Goal: Task Accomplishment & Management: Complete application form

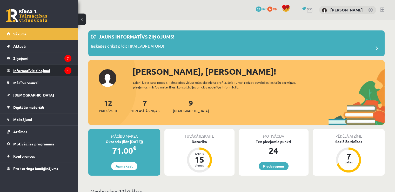
click at [45, 69] on legend "Informatīvie ziņojumi 1" at bounding box center [42, 70] width 58 height 12
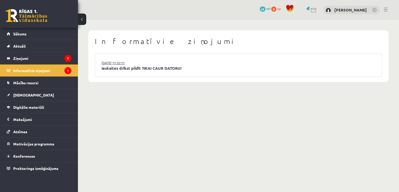
click at [115, 63] on link "[DATE] 11:32:11" at bounding box center [121, 62] width 39 height 5
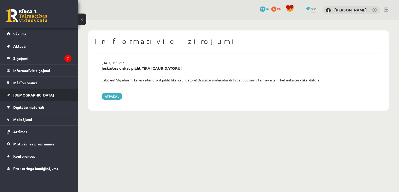
click at [24, 95] on span "[DEMOGRAPHIC_DATA]" at bounding box center [33, 95] width 41 height 5
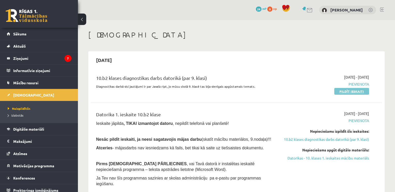
click at [354, 92] on link "Pildīt ieskaiti" at bounding box center [351, 91] width 35 height 7
click at [357, 90] on link "Pildīt ieskaiti" at bounding box center [351, 91] width 35 height 7
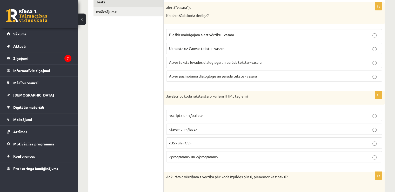
scroll to position [104, 0]
click at [213, 114] on p "<script> un </script>" at bounding box center [274, 115] width 210 height 5
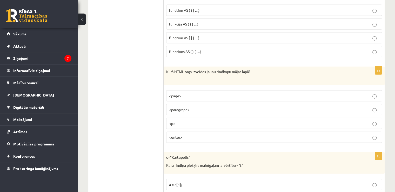
scroll to position [1226, 0]
click at [191, 117] on label "<p>" at bounding box center [274, 122] width 216 height 11
click at [197, 120] on p "<p>" at bounding box center [274, 122] width 210 height 5
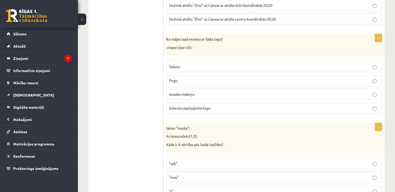
scroll to position [1792, 0]
drag, startPoint x: 166, startPoint y: 38, endPoint x: 198, endPoint y: 41, distance: 32.1
click at [198, 45] on p "<input size=30>" at bounding box center [261, 47] width 190 height 5
copy p "<input size=30>"
click at [234, 123] on div "laiva="maska"; A=laiva.substr(1,3); Kāda ir A vērtība pēc koda izpildes?" at bounding box center [274, 138] width 221 height 30
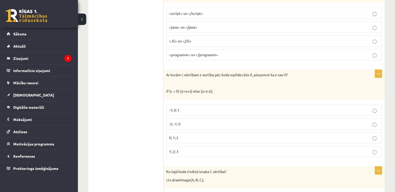
scroll to position [207, 0]
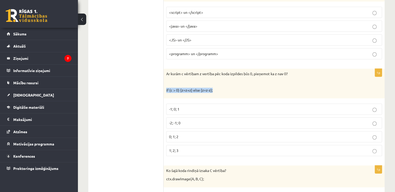
drag, startPoint x: 167, startPoint y: 89, endPoint x: 211, endPoint y: 92, distance: 44.8
click at [211, 92] on p "if (c > 0) {z=z+z} else {z=z-z};" at bounding box center [261, 90] width 190 height 5
click at [235, 85] on div "Ar kurām c vērtībam z vertība pēc koda izpildes būs 0, pieņemot ka z nav 0? if …" at bounding box center [274, 84] width 221 height 30
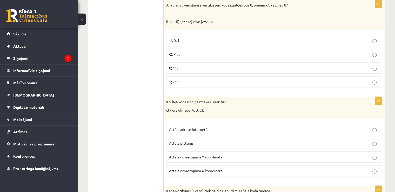
scroll to position [275, 0]
drag, startPoint x: 166, startPoint y: 109, endPoint x: 213, endPoint y: 114, distance: 46.5
click at [213, 114] on div "Ko šajā koda rindiņā izsaka C vērtība? ctx.drawImage(A, B, C);" at bounding box center [274, 108] width 221 height 22
copy p "ctx.drawImage(A, B, C);"
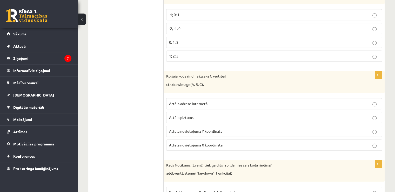
scroll to position [302, 0]
click at [199, 128] on span "Attēla novietojuma Y koordināta" at bounding box center [195, 130] width 53 height 5
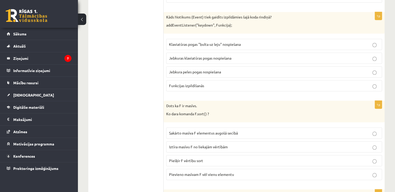
scroll to position [450, 0]
drag, startPoint x: 196, startPoint y: 110, endPoint x: 207, endPoint y: 110, distance: 11.4
click at [207, 110] on p "Ko dara komanda F.sort() ?" at bounding box center [261, 112] width 190 height 5
copy p "F.sort()"
click at [255, 112] on p "Ko dara komanda F.sort() ?" at bounding box center [261, 112] width 190 height 5
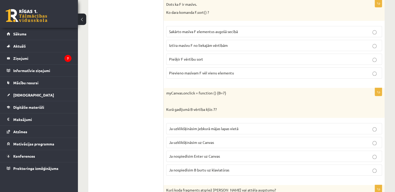
scroll to position [553, 0]
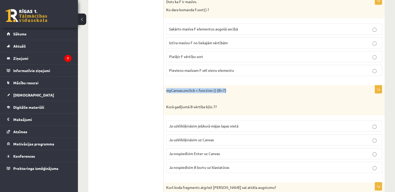
drag, startPoint x: 167, startPoint y: 88, endPoint x: 230, endPoint y: 88, distance: 63.1
click at [230, 88] on p "myCanvas.onclick = function () {B=7}" at bounding box center [261, 90] width 190 height 5
copy p "myCanvas.onclick = function () {B=7}"
click at [248, 96] on p at bounding box center [261, 98] width 190 height 5
click at [197, 141] on label "Ja uzklikšķināsim uz Canvas" at bounding box center [274, 139] width 216 height 11
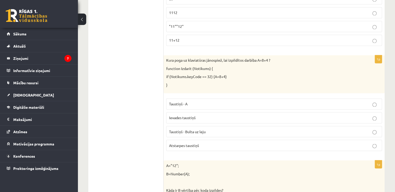
scroll to position [855, 0]
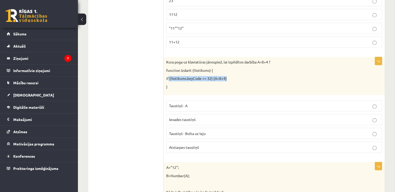
drag, startPoint x: 168, startPoint y: 75, endPoint x: 226, endPoint y: 73, distance: 58.2
click at [226, 76] on p "if (Notikums.keyCode == 32) {A=8+4}" at bounding box center [261, 78] width 190 height 5
click at [230, 68] on p "function Izdarit (Notikums) {" at bounding box center [261, 70] width 190 height 5
click at [194, 68] on p "function Izdarit (Notikums) {" at bounding box center [261, 70] width 190 height 5
drag, startPoint x: 192, startPoint y: 66, endPoint x: 214, endPoint y: 81, distance: 27.2
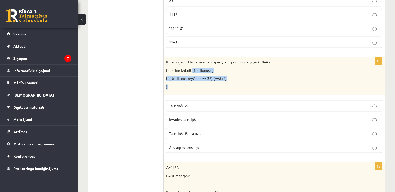
click at [214, 81] on div "Kura poga uz klaviatūras jānospiež, lai izpildītos darbība A=8+4 ? function Izd…" at bounding box center [274, 76] width 221 height 38
copy div "(Notikums) { if (Notikums.keyCode == 32) {A=8+4} }"
click at [267, 70] on div "Kura poga uz klaviatūras jānospiež, lai izpildītos darbība A=8+4 ? function Izd…" at bounding box center [274, 76] width 221 height 38
click at [203, 141] on label "Atstarpes taustiņš" at bounding box center [274, 146] width 216 height 11
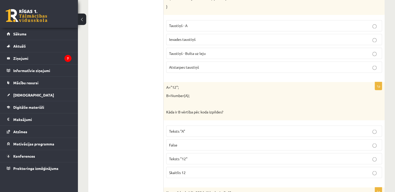
scroll to position [936, 0]
drag, startPoint x: 167, startPoint y: 81, endPoint x: 190, endPoint y: 90, distance: 25.1
click at [190, 90] on div "A="12"; B=Number(A); Kāda ir B vērtība pēc koda izpildes?" at bounding box center [274, 100] width 221 height 38
copy div "A="12"; B=Number(A);"
click at [249, 86] on div "A="12"; B=Number(A); Kāda ir B vērtība pēc koda izpildes?" at bounding box center [274, 100] width 221 height 38
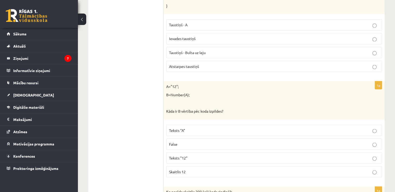
click at [195, 169] on p "Skaitlis 12" at bounding box center [274, 171] width 210 height 5
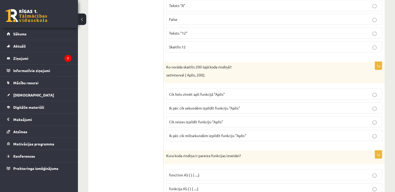
scroll to position [1061, 0]
drag, startPoint x: 167, startPoint y: 70, endPoint x: 205, endPoint y: 70, distance: 38.2
click at [205, 72] on p "setInterval ( Aplis, 200);" at bounding box center [261, 74] width 190 height 5
copy p "setInterval ( Aplis, 200);"
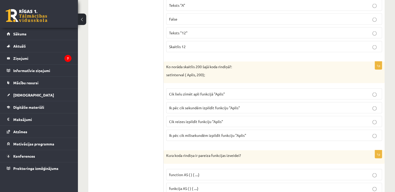
click at [237, 133] on span "Ik pēc cik milisekundēm izpildīt funkciju "Aplis"" at bounding box center [207, 135] width 77 height 5
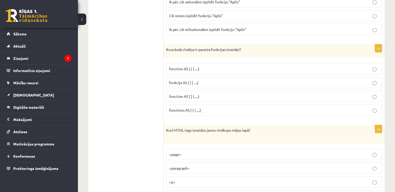
scroll to position [1167, 0]
click at [197, 80] on span "funkcija AS ( ) { ....}" at bounding box center [183, 82] width 29 height 5
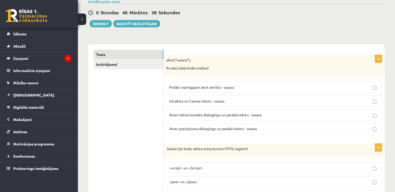
scroll to position [54, 0]
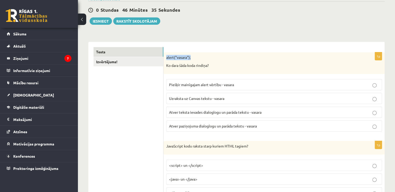
drag, startPoint x: 167, startPoint y: 57, endPoint x: 192, endPoint y: 56, distance: 24.7
click at [192, 56] on p "alert("vasara");" at bounding box center [261, 57] width 190 height 5
copy p "alert("vasara");"
click at [231, 125] on span "Atver paziņojuma dialoglogu un parāda tekstu - vasara" at bounding box center [213, 125] width 88 height 5
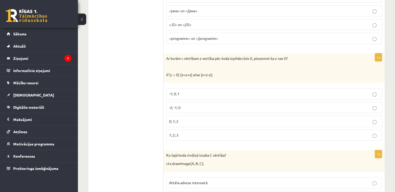
scroll to position [222, 0]
drag, startPoint x: 166, startPoint y: 73, endPoint x: 219, endPoint y: 75, distance: 52.5
click at [219, 75] on p "if (c > 0) {z=z+z} else {z=z-z};" at bounding box center [261, 74] width 190 height 5
copy p "if (c > 0) {z=z+z} else {z=z-z};"
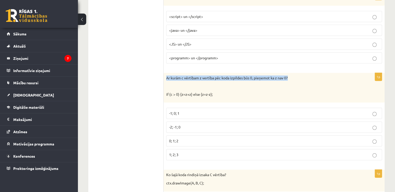
drag, startPoint x: 166, startPoint y: 76, endPoint x: 303, endPoint y: 74, distance: 137.7
click at [303, 74] on div "Ar kurām c vērtībam z vertība pēc koda izpildes būs 0, pieņemot ka z nav 0? if …" at bounding box center [274, 88] width 221 height 30
copy p "Ar kurām c vērtībam z vertība pēc koda izpildes būs 0, pieņemot ka z nav 0?"
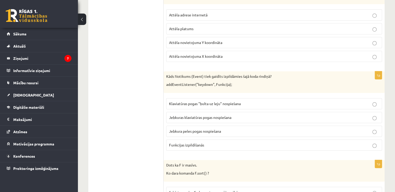
scroll to position [391, 0]
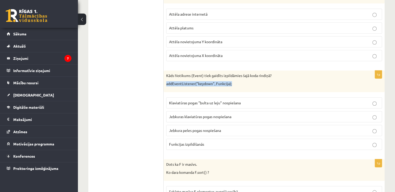
drag, startPoint x: 167, startPoint y: 82, endPoint x: 233, endPoint y: 85, distance: 65.8
click at [233, 85] on div "Kāds Notikums (Event) tiek gaidīts izpildāmies šajā koda rindiņā? addEventListe…" at bounding box center [274, 81] width 221 height 22
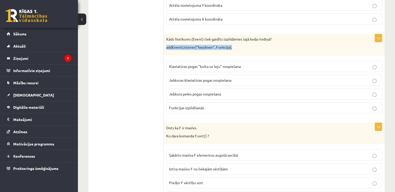
scroll to position [431, 0]
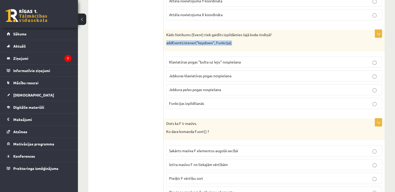
click at [274, 41] on p "addEventListener("keydown", Funkcija);" at bounding box center [261, 42] width 190 height 5
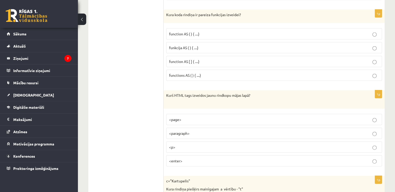
scroll to position [1200, 0]
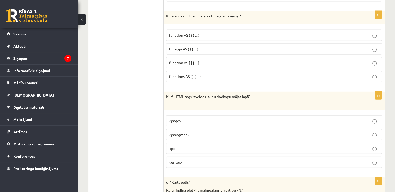
click at [279, 32] on p "function AS ( ) { ....}" at bounding box center [274, 34] width 210 height 5
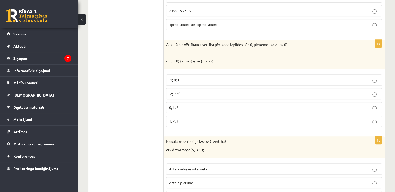
scroll to position [234, 0]
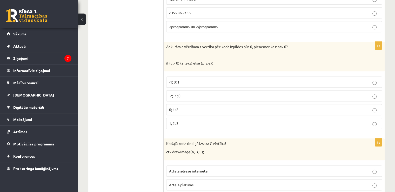
click at [183, 95] on p "-2; -1; 0" at bounding box center [274, 95] width 210 height 5
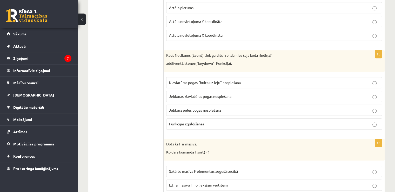
scroll to position [412, 0]
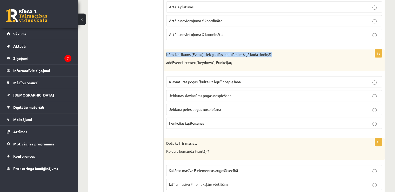
drag, startPoint x: 167, startPoint y: 52, endPoint x: 276, endPoint y: 54, distance: 109.4
click at [276, 54] on p "Kāds Notikums (Event) tiek gaidīts izpildāmies šajā koda rindiņā?" at bounding box center [261, 54] width 190 height 5
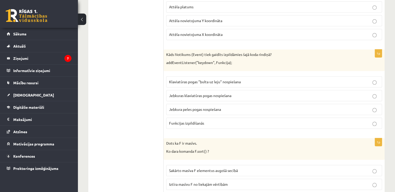
click at [266, 58] on div "Kāds Notikums (Event) tiek gaidīts izpildāmies šajā koda rindiņā? addEventListe…" at bounding box center [274, 60] width 221 height 22
click at [244, 93] on p "Jebkuras klaviatūras pogas nospiešana" at bounding box center [274, 95] width 210 height 5
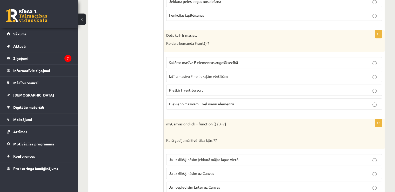
scroll to position [522, 0]
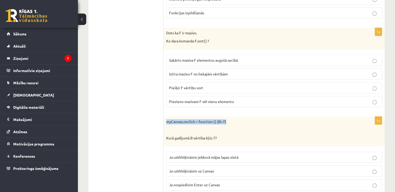
drag, startPoint x: 166, startPoint y: 118, endPoint x: 233, endPoint y: 120, distance: 67.3
click at [233, 120] on div "myCanvas.onclick = function () {B=7} Kurā gadījumā B vērtība kļūs 7?" at bounding box center [274, 131] width 221 height 30
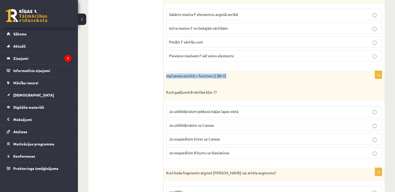
scroll to position [569, 0]
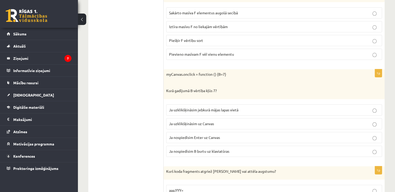
click at [187, 90] on p "Kurā gadījumā B vērtība kļūs 7?" at bounding box center [261, 90] width 190 height 5
click at [211, 88] on p "Kurā gadījumā B vērtība kļūs 7?" at bounding box center [261, 90] width 190 height 5
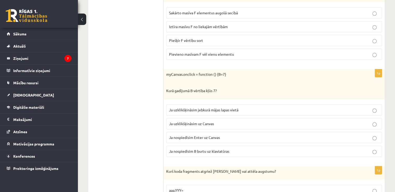
click at [283, 74] on p "myCanvas.onclick = function () {B=7}" at bounding box center [261, 74] width 190 height 5
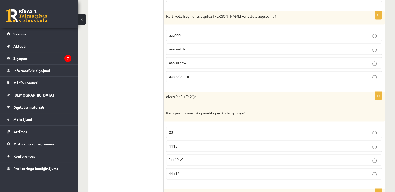
scroll to position [733, 0]
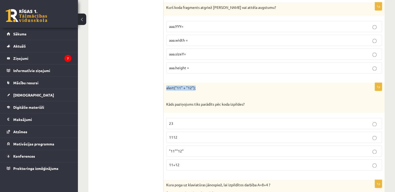
drag, startPoint x: 166, startPoint y: 84, endPoint x: 202, endPoint y: 82, distance: 36.2
click at [202, 85] on p "alert("11" + "12");" at bounding box center [261, 87] width 190 height 5
click at [219, 88] on div "alert("11" + "12"); Kāds paziņojums tiks parādīts pēc koda izpildes?" at bounding box center [274, 98] width 221 height 30
click at [179, 102] on p "Kāds paziņojums tiks parādīts pēc koda izpildes?" at bounding box center [261, 104] width 190 height 5
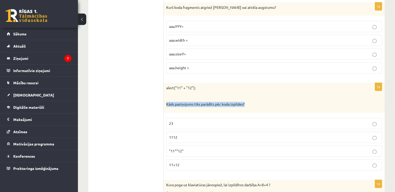
click at [179, 102] on p "Kāds paziņojums tiks parādīts pēc koda izpildes?" at bounding box center [261, 104] width 190 height 5
click at [184, 134] on p "1112" at bounding box center [274, 136] width 210 height 5
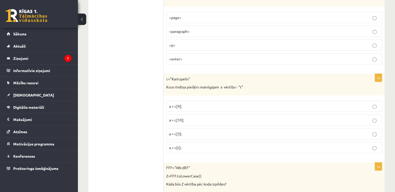
scroll to position [1305, 0]
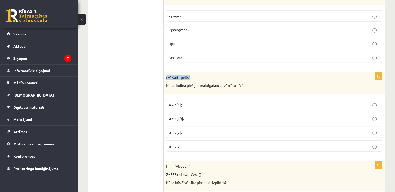
drag, startPoint x: 166, startPoint y: 70, endPoint x: 193, endPoint y: 70, distance: 27.0
click at [193, 72] on div "c="Kartupelis" Kura rindiņa piešķirs mainīgajam a vērtību - "t"" at bounding box center [274, 83] width 221 height 22
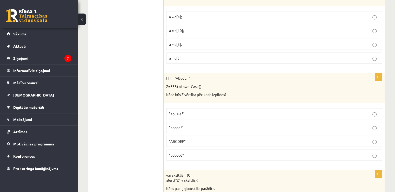
scroll to position [1393, 0]
click at [124, 61] on ul "Tests Izvērtējums!" at bounding box center [129, 62] width 70 height 2708
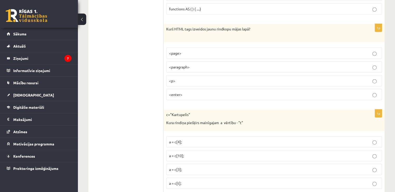
scroll to position [1266, 0]
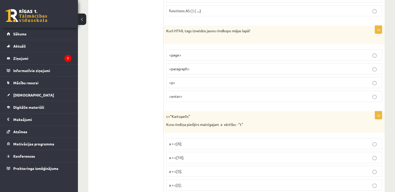
click at [180, 122] on p "Kura rindiņa piešķirs mainīgajam a vērtību - "t"" at bounding box center [261, 124] width 190 height 5
click at [262, 114] on div "c="Kartupelis" Kura rindiņa piešķirs mainīgajam a vērtību - "t"" at bounding box center [274, 122] width 221 height 22
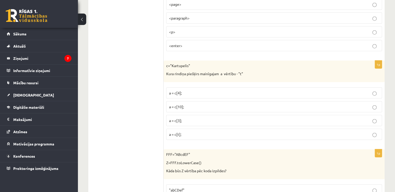
scroll to position [1320, 0]
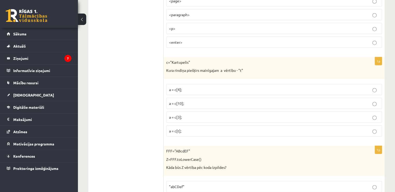
click at [186, 128] on p "a = c[t];" at bounding box center [274, 130] width 210 height 5
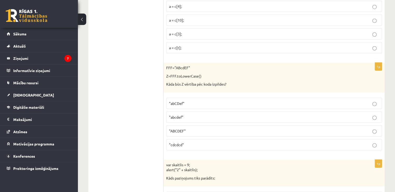
scroll to position [1404, 0]
drag, startPoint x: 166, startPoint y: 61, endPoint x: 202, endPoint y: 68, distance: 36.3
click at [202, 68] on div "FFF="ABcdEF" Z=FFF.toLowerCase() Kāda būs Z vērtība pēc koda izpildes?" at bounding box center [274, 77] width 221 height 30
click at [138, 90] on ul "Tests Izvērtējums!" at bounding box center [129, 51] width 70 height 2708
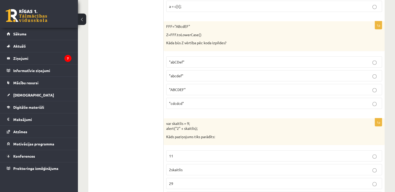
scroll to position [1444, 0]
click at [169, 41] on p "Kāda būs Z vērtība pēc koda izpildes?" at bounding box center [261, 43] width 190 height 5
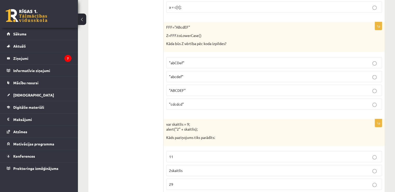
click at [180, 74] on span ""abcdef"" at bounding box center [176, 76] width 14 height 5
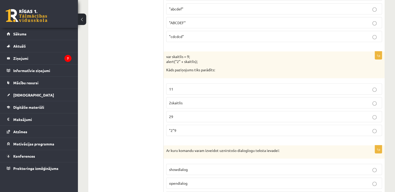
scroll to position [1518, 0]
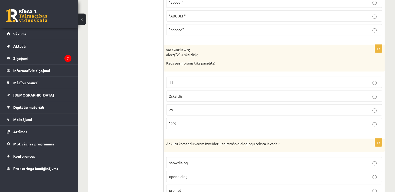
drag, startPoint x: 166, startPoint y: 43, endPoint x: 201, endPoint y: 48, distance: 34.8
click at [201, 48] on p "var skaitlis = 9; alert("2" + skaitlis);" at bounding box center [261, 52] width 190 height 10
click at [217, 47] on p "var skaitlis = 9; alert("2" + skaitlis);" at bounding box center [261, 52] width 190 height 10
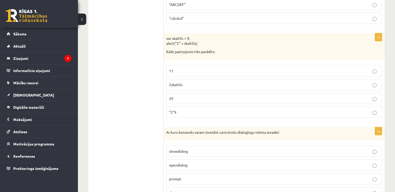
scroll to position [1529, 0]
click at [167, 50] on p "Kāds paziņojums tiks parādīts:" at bounding box center [261, 52] width 190 height 5
click at [186, 96] on p "29" at bounding box center [274, 98] width 210 height 5
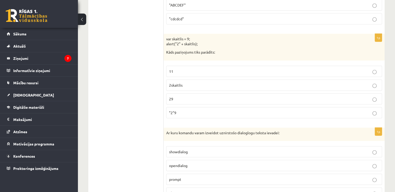
click at [186, 96] on p "29" at bounding box center [274, 98] width 210 height 5
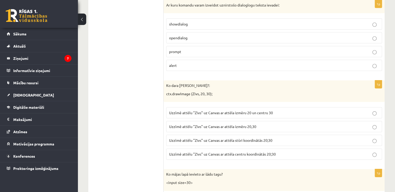
scroll to position [1658, 0]
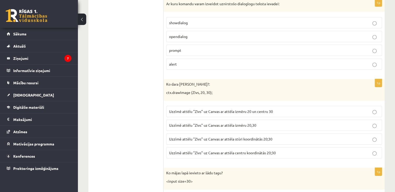
click at [179, 90] on p "ctx.drawImage (Zivs, 20, 30);" at bounding box center [261, 92] width 190 height 5
click at [181, 82] on p "Ko dara koda rindiņa?:" at bounding box center [261, 84] width 190 height 5
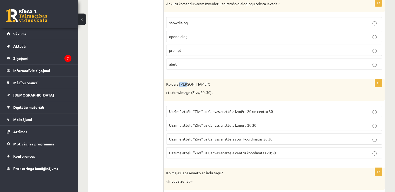
click at [181, 82] on p "Ko dara koda rindiņa?:" at bounding box center [261, 84] width 190 height 5
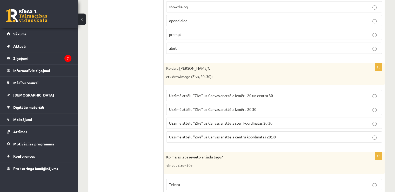
scroll to position [1674, 0]
click at [255, 134] on span "Uzzīmē attēlu "Zivs" uz Canvas ar attēla centru koordinātās 20;30" at bounding box center [222, 136] width 107 height 5
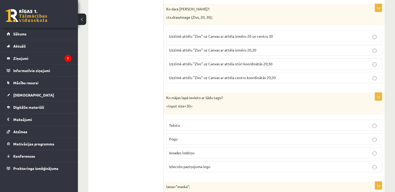
scroll to position [1733, 0]
click at [177, 103] on p "<input size=30>" at bounding box center [261, 105] width 190 height 5
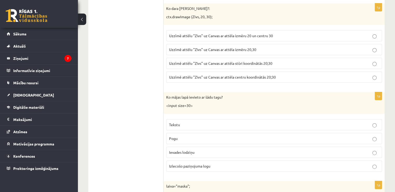
click at [179, 95] on p "Ko mājas lapā ievieto ar šādu tagu?" at bounding box center [261, 97] width 190 height 5
drag, startPoint x: 179, startPoint y: 91, endPoint x: 172, endPoint y: 86, distance: 8.4
click at [172, 92] on div "Ko mājas lapā ievieto ar šādu tagu? <input size=30>" at bounding box center [274, 103] width 221 height 22
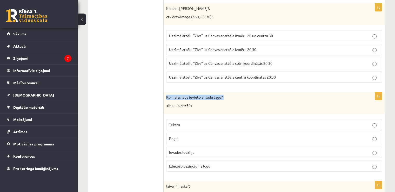
click at [172, 92] on div "Ko mājas lapā ievieto ar šādu tagu? <input size=30>" at bounding box center [274, 103] width 221 height 22
click at [209, 147] on label "Ievades lodziņu" at bounding box center [274, 152] width 216 height 11
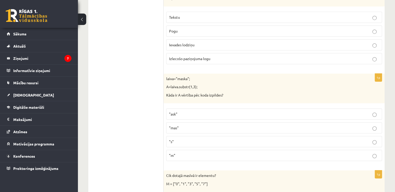
scroll to position [1841, 0]
drag, startPoint x: 166, startPoint y: 69, endPoint x: 199, endPoint y: 80, distance: 34.7
click at [199, 80] on div "laiva="maska"; A=laiva.substr(1,3); Kāda ir A vērtība pēc koda izpildes?" at bounding box center [274, 88] width 221 height 30
click at [186, 92] on p "Kāda ir A vērtība pēc koda izpildes?" at bounding box center [261, 94] width 190 height 5
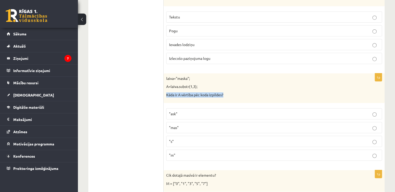
click at [186, 92] on p "Kāda ir A vērtība pēc koda izpildes?" at bounding box center [261, 94] width 190 height 5
click at [226, 84] on p "A=laiva.substr(1,3);" at bounding box center [261, 86] width 190 height 5
click at [238, 111] on p ""ask"" at bounding box center [274, 113] width 210 height 5
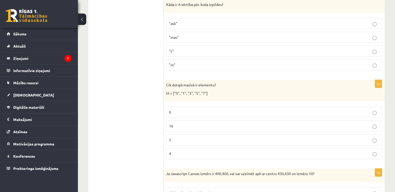
scroll to position [1933, 0]
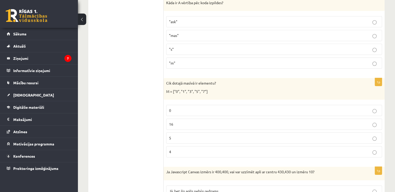
click at [191, 89] on p "M = ["0", "1", "3", "5", "7"]" at bounding box center [261, 91] width 190 height 5
click at [189, 81] on p "Cik dotajā masīvā ir elementu?" at bounding box center [261, 83] width 190 height 5
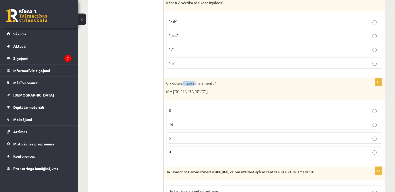
click at [189, 81] on p "Cik dotajā masīvā ir elementu?" at bounding box center [261, 83] width 190 height 5
click at [195, 135] on p "5" at bounding box center [274, 137] width 210 height 5
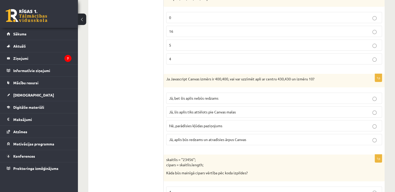
scroll to position [2026, 0]
click at [193, 76] on p "Ja Javascript Canvas izmērs ir 400,400, vai var uzzīmēt apli ar centru 430,430 …" at bounding box center [261, 78] width 190 height 5
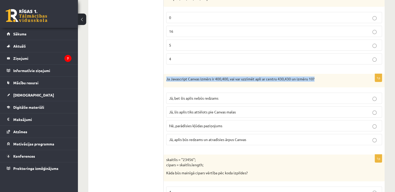
click at [193, 76] on p "Ja Javascript Canvas izmērs ir 400,400, vai var uzzīmēt apli ar centru 430,430 …" at bounding box center [261, 78] width 190 height 5
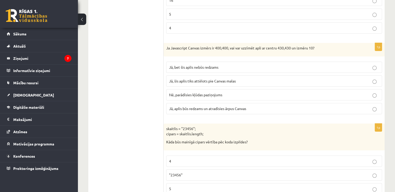
scroll to position [2057, 0]
click at [237, 64] on p "Jā, bet šis aplis nebūs redzams" at bounding box center [274, 66] width 210 height 5
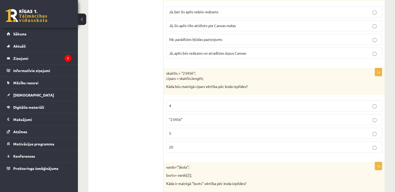
scroll to position [2114, 0]
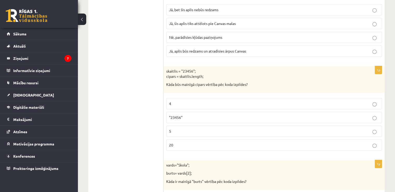
click at [184, 69] on p "skaitlis = "23456"; cipars = skaitlis.length;" at bounding box center [261, 74] width 190 height 10
drag, startPoint x: 166, startPoint y: 62, endPoint x: 204, endPoint y: 65, distance: 38.1
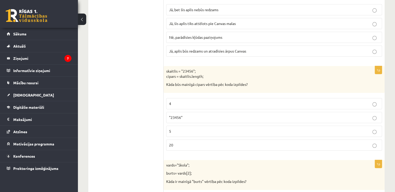
click at [204, 66] on div "skaitlis = "23456"; cipars = skaitlis.length; Kāda būs mainīgā cipars vērtība p…" at bounding box center [274, 79] width 221 height 27
click at [192, 82] on p "Kāda būs mainīgā cipars vērtība pēc koda izpildes?" at bounding box center [261, 84] width 190 height 5
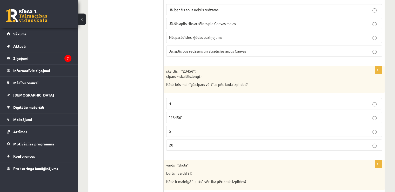
click at [236, 128] on p "5" at bounding box center [274, 130] width 210 height 5
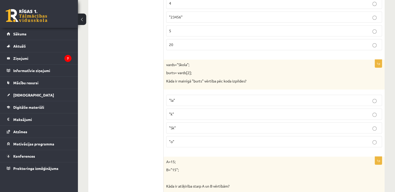
scroll to position [2216, 0]
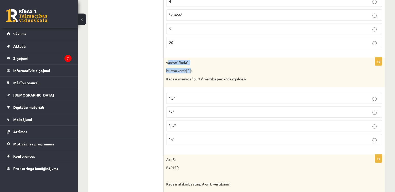
drag, startPoint x: 168, startPoint y: 53, endPoint x: 191, endPoint y: 57, distance: 24.0
click at [191, 57] on div "vards="Skola"; burts= vards[2]; Kāda ir mainīgā "burts" vērtība pēc koda izpild…" at bounding box center [274, 72] width 221 height 30
click at [166, 57] on div "vards="Skola"; burts= vards[2]; Kāda ir mainīgā "burts" vērtība pēc koda izpild…" at bounding box center [274, 72] width 221 height 30
drag, startPoint x: 166, startPoint y: 51, endPoint x: 192, endPoint y: 58, distance: 26.7
click at [192, 58] on div "vards="Skola"; burts= vards[2]; Kāda ir mainīgā "burts" vērtība pēc koda izpild…" at bounding box center [274, 72] width 221 height 30
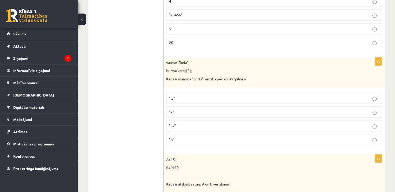
click at [187, 76] on p "Kāda ir mainīgā "burts" vērtība pēc koda izpildes?" at bounding box center [261, 78] width 190 height 5
click at [182, 137] on p ""o"" at bounding box center [274, 139] width 210 height 5
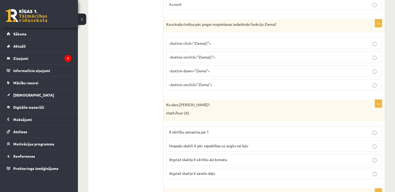
scroll to position [2536, 0]
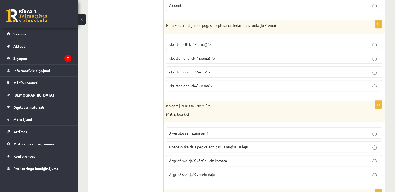
click at [181, 111] on p "Math.floor (X)" at bounding box center [261, 113] width 190 height 5
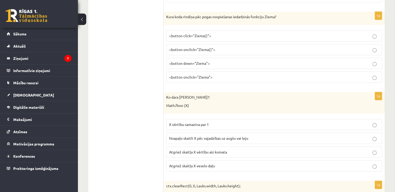
scroll to position [2547, 0]
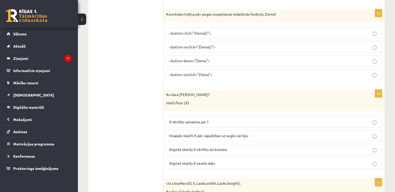
click at [245, 133] on span "Noapaļo skaitli X pēc vajadzības uz augšu vai leju" at bounding box center [208, 135] width 79 height 5
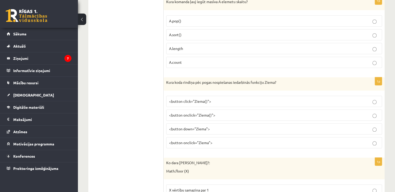
scroll to position [2476, 0]
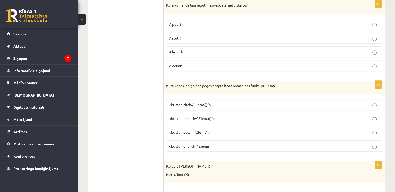
click at [200, 83] on p "Kura koda rindiņa pēc pogas nospiešanas iedarbinās funkciju Ziema?" at bounding box center [261, 85] width 190 height 5
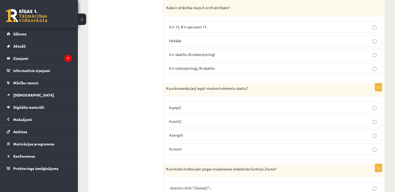
scroll to position [2391, 0]
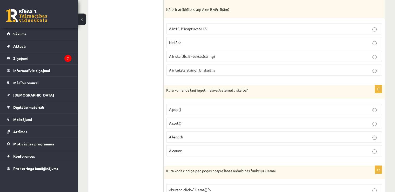
click at [201, 88] on p "Kura komanda ļauj iegūt masīva A elemetu skaitu?" at bounding box center [261, 90] width 190 height 5
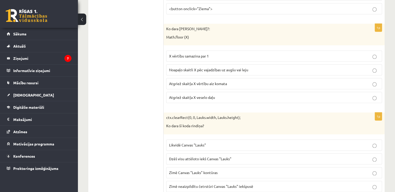
scroll to position [2620, 0]
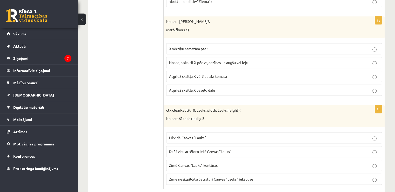
click at [210, 108] on p "ctx.clearRect(0, 0, Lauks.width, Lauks.height);" at bounding box center [261, 110] width 190 height 5
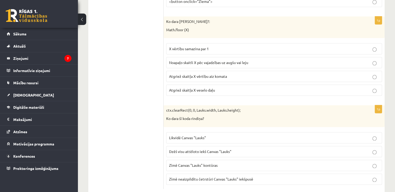
click at [214, 149] on span "Dzēš visu attēloto iekš Canvas "Lauks"" at bounding box center [200, 151] width 62 height 5
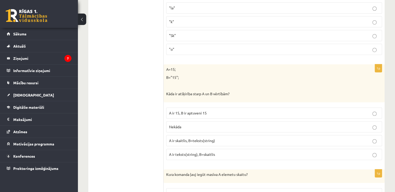
scroll to position [2292, 0]
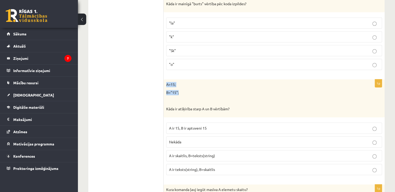
drag, startPoint x: 166, startPoint y: 73, endPoint x: 182, endPoint y: 83, distance: 19.0
click at [182, 83] on div "A=15; B="15"; Kāda ir atšķirība starp A un B vērtībām?" at bounding box center [274, 98] width 221 height 38
click at [183, 106] on p "Kāda ir atšķirība starp A un B vērtībām?" at bounding box center [261, 108] width 190 height 5
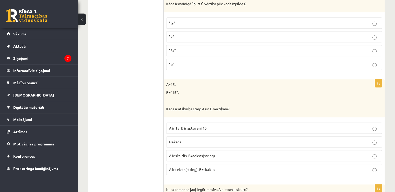
click at [212, 153] on span "A ir skaitlis, B=teksts(string)" at bounding box center [192, 155] width 46 height 5
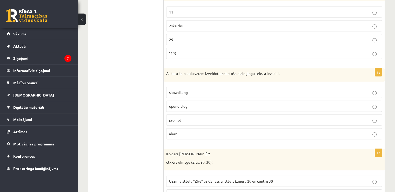
scroll to position [1587, 0]
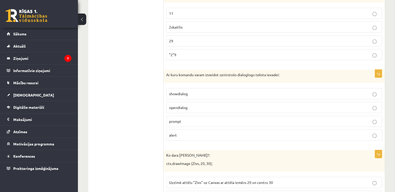
click at [223, 72] on p "Ar kuru komandu varam izveidot uznirstošo dialoglogu teksta ievadei:" at bounding box center [261, 74] width 190 height 5
click at [187, 118] on p "prompt" at bounding box center [274, 120] width 210 height 5
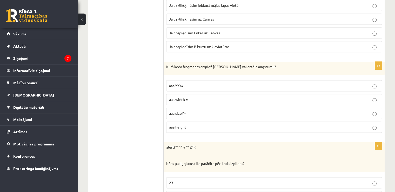
scroll to position [672, 0]
click at [214, 65] on p "Kurš koda fragments atgriež Canvas vai attēla augstumu?" at bounding box center [261, 67] width 190 height 5
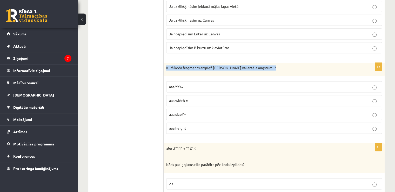
click at [214, 65] on p "Kurš koda fragments atgriež Canvas vai attēla augstumu?" at bounding box center [261, 67] width 190 height 5
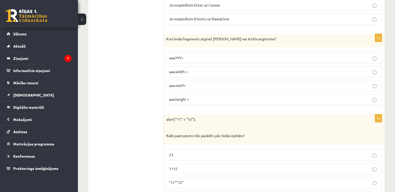
scroll to position [705, 0]
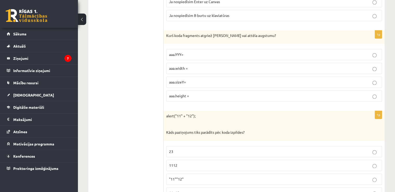
click at [264, 94] on p "aaa.height =" at bounding box center [274, 95] width 210 height 5
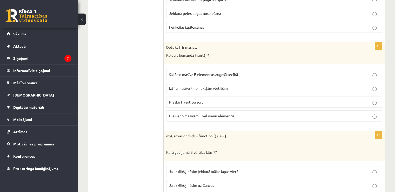
scroll to position [506, 0]
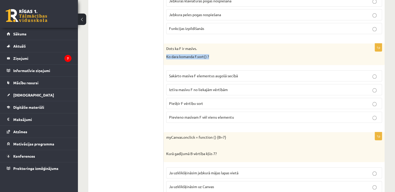
drag, startPoint x: 166, startPoint y: 55, endPoint x: 214, endPoint y: 54, distance: 48.1
click at [214, 54] on div "Dots ka F ir masīvs. Ko dara komanda F.sort() ?" at bounding box center [274, 54] width 221 height 22
click at [174, 47] on p "Dots ka F ir masīvs." at bounding box center [261, 48] width 190 height 5
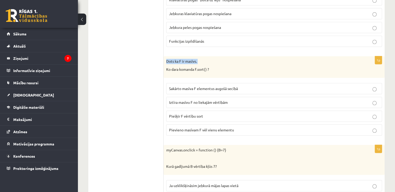
scroll to position [493, 0]
click at [234, 87] on span "Sakārto masīva F elementus augošā secībā" at bounding box center [203, 89] width 69 height 5
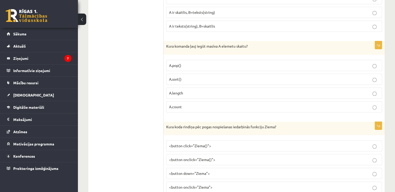
scroll to position [2432, 0]
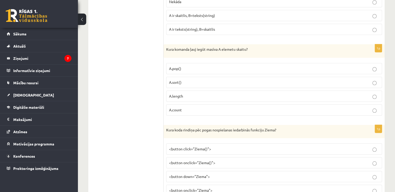
click at [224, 47] on p "Kura komanda ļauj iegūt masīva A elemetu skaitu?" at bounding box center [261, 49] width 190 height 5
click at [202, 93] on p "A.length" at bounding box center [274, 95] width 210 height 5
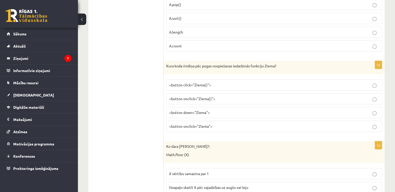
scroll to position [2495, 0]
click at [205, 64] on p "Kura koda rindiņa pēc pogas nospiešanas iedarbinās funkciju Ziema?" at bounding box center [261, 66] width 190 height 5
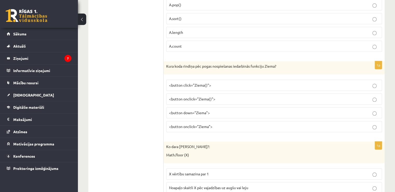
click at [216, 93] on label "<button onclick="Ziema()">" at bounding box center [274, 98] width 216 height 11
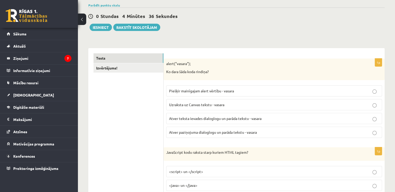
scroll to position [0, 0]
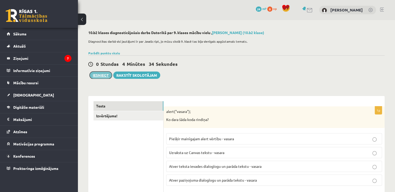
click at [96, 74] on button "Iesniegt" at bounding box center [101, 74] width 22 height 7
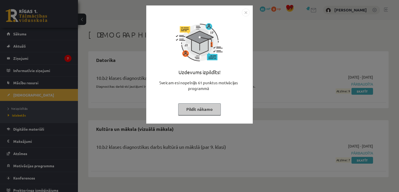
click at [239, 126] on div "Uzdevums izpildīts! Sveicam esi nopelnījis 61 punktus motivācijas programmā Pil…" at bounding box center [199, 96] width 399 height 192
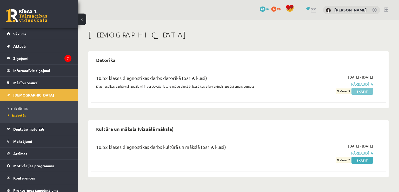
click at [363, 90] on link "Skatīt" at bounding box center [363, 91] width 22 height 7
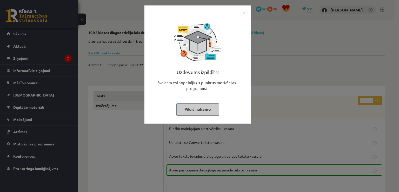
click at [293, 78] on div "Uzdevums izpildīts! Sveicam esi nopelnījis 61 punktus motivācijas programmā Pil…" at bounding box center [199, 96] width 399 height 192
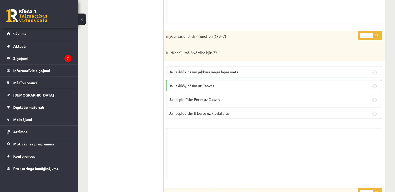
scroll to position [956, 0]
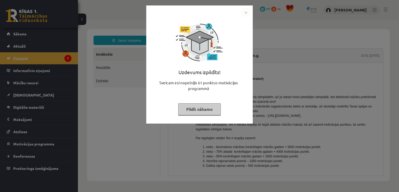
click at [274, 79] on div "Uzdevums izpildīts! Sveicam esi nopelnījis 61 punktus motivācijas programmā Pil…" at bounding box center [199, 96] width 399 height 192
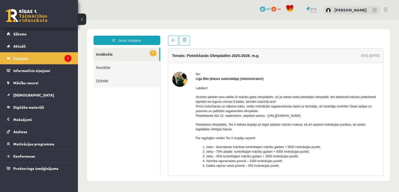
click at [133, 53] on link "7 Ienākošie" at bounding box center [127, 54] width 66 height 13
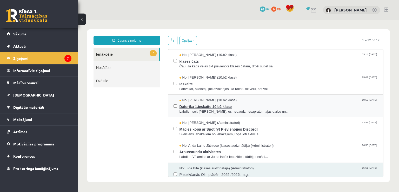
click at [247, 103] on span "Datorika 1.ieskaite 10.b2 klase" at bounding box center [279, 106] width 199 height 6
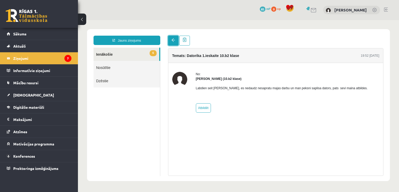
click at [168, 42] on link at bounding box center [173, 41] width 10 height 10
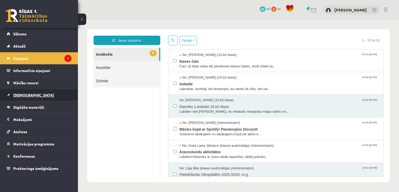
click at [31, 95] on link "[DEMOGRAPHIC_DATA]" at bounding box center [39, 95] width 65 height 12
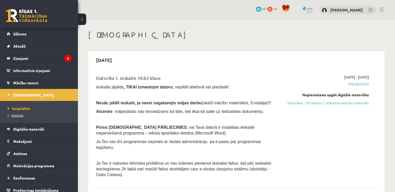
click at [19, 114] on span "Izlabotās" at bounding box center [16, 115] width 16 height 4
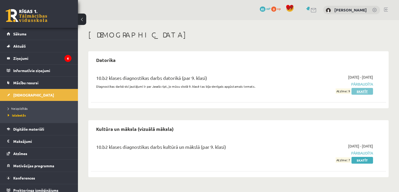
click at [361, 89] on link "Skatīt" at bounding box center [363, 91] width 22 height 7
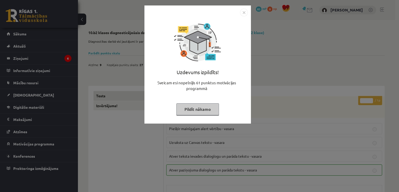
click at [245, 12] on img "Close" at bounding box center [244, 13] width 8 height 8
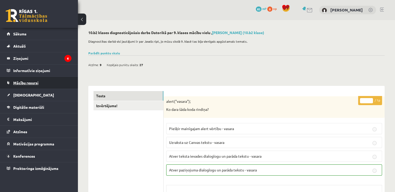
click at [24, 81] on span "Mācību resursi" at bounding box center [25, 82] width 25 height 5
